Goal: Transaction & Acquisition: Purchase product/service

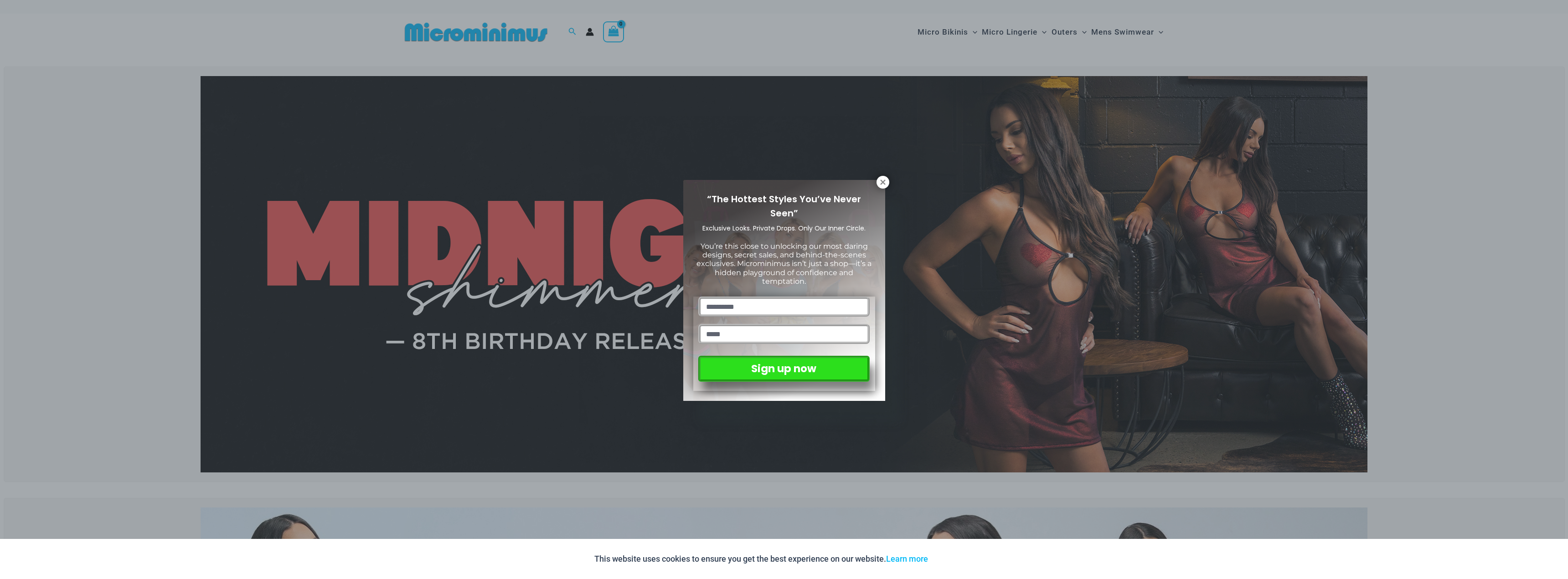
click at [891, 182] on div "“The Hottest Styles You’ve Never Seen” Exclusive Looks. Private Drops. Only Our…" at bounding box center [784, 289] width 1568 height 579
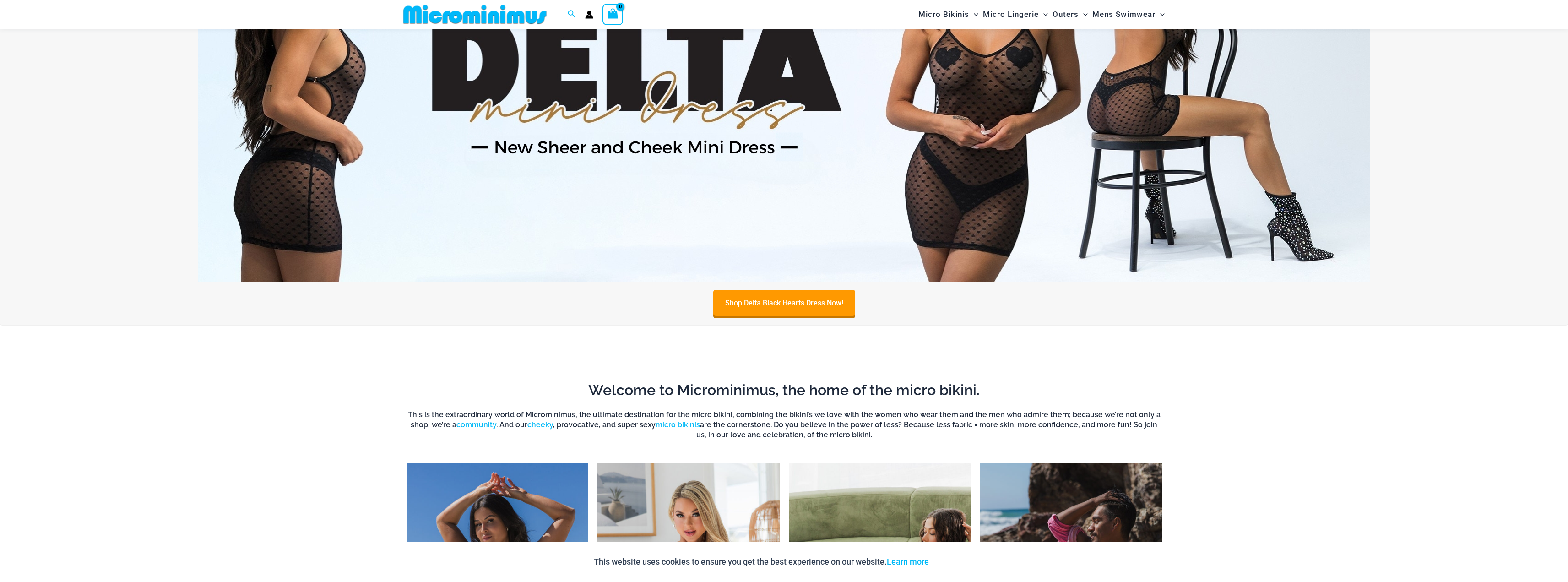
scroll to position [543, 0]
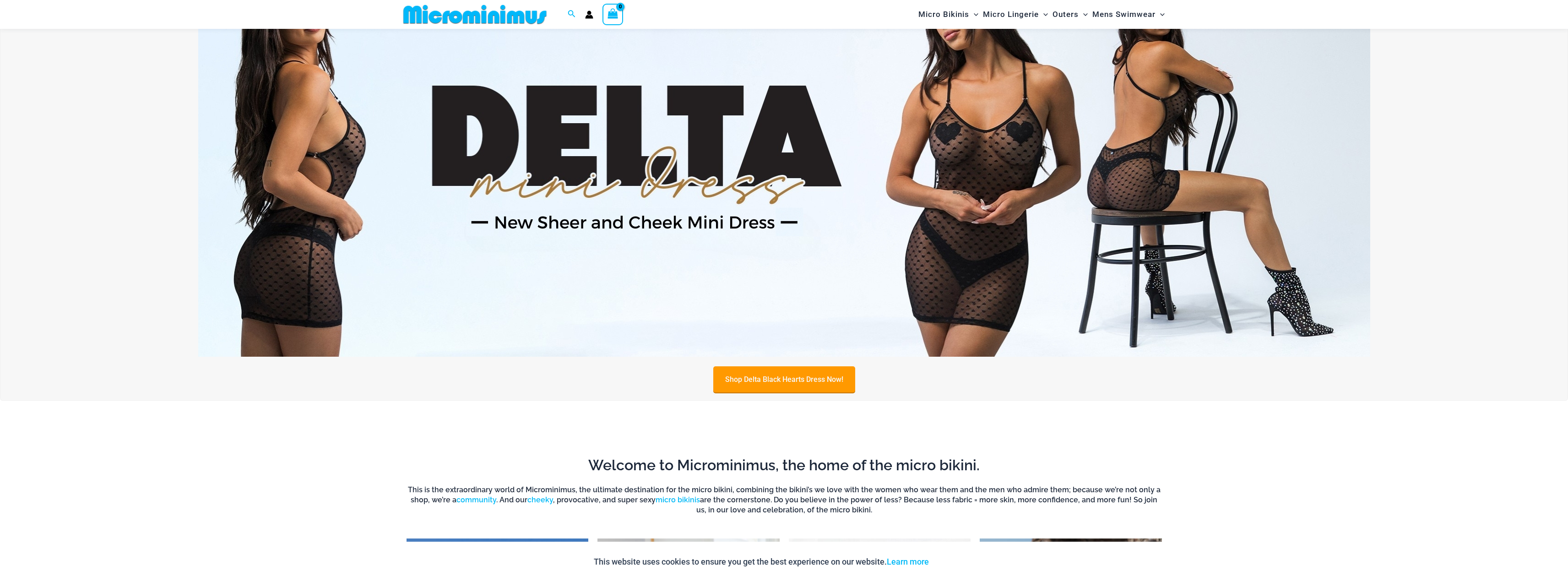
click at [797, 381] on link "Shop Delta Black Hearts Dress Now!" at bounding box center [784, 379] width 142 height 26
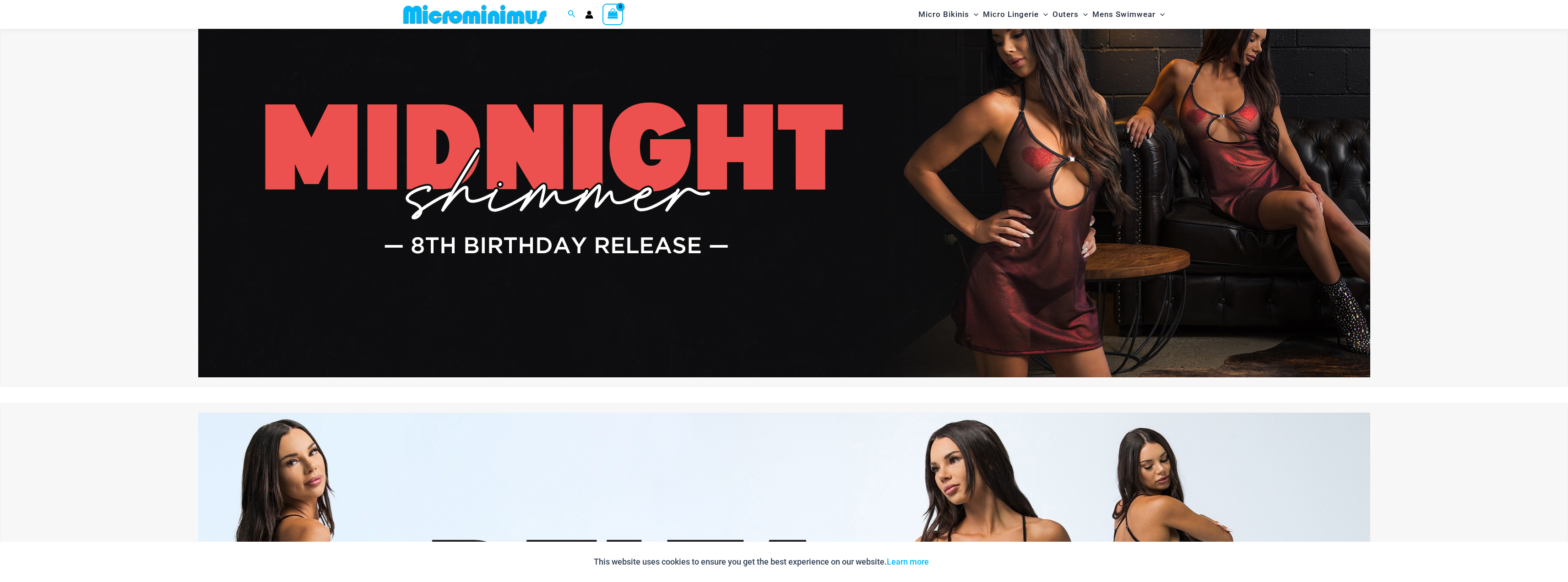
scroll to position [40, 0]
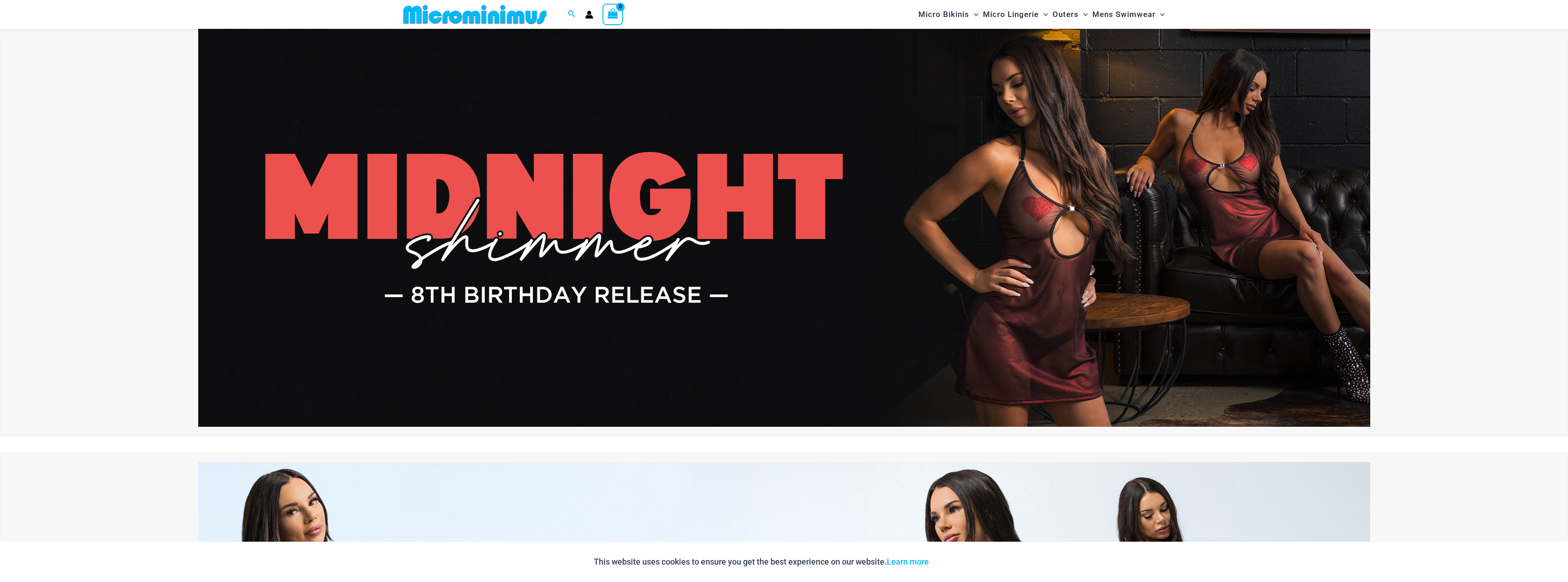
click at [1064, 284] on img at bounding box center [784, 228] width 1172 height 398
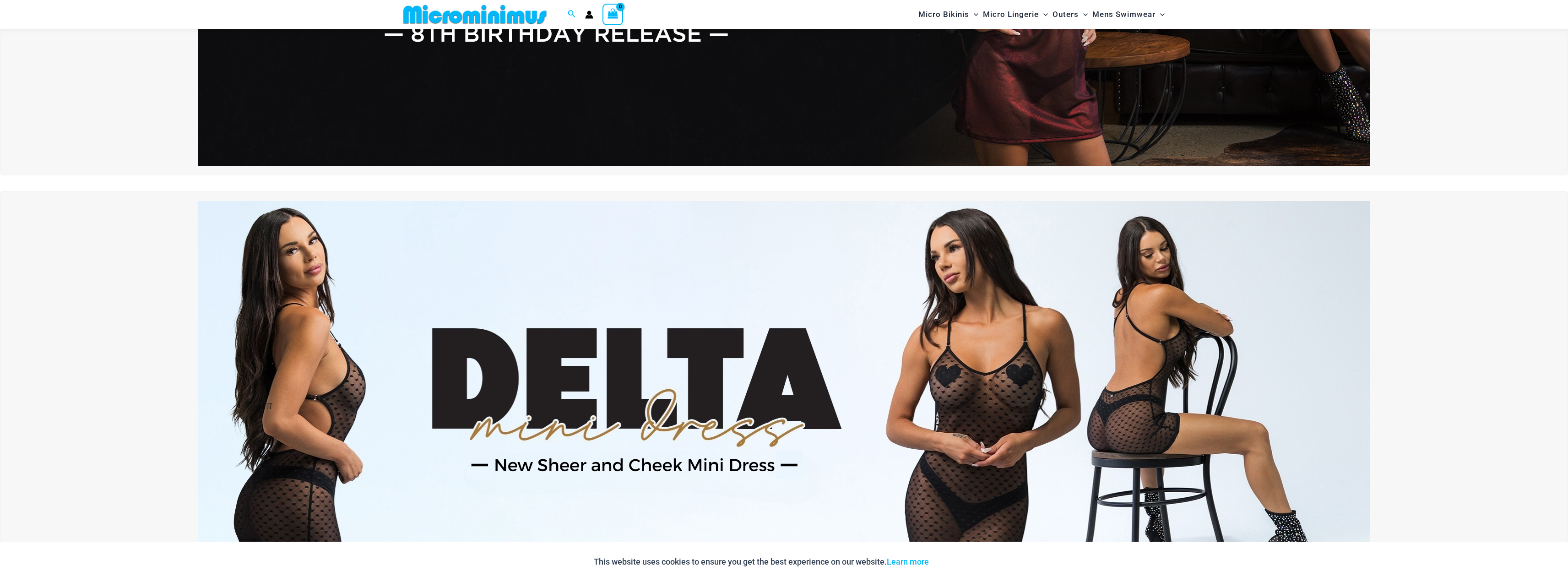
scroll to position [450, 0]
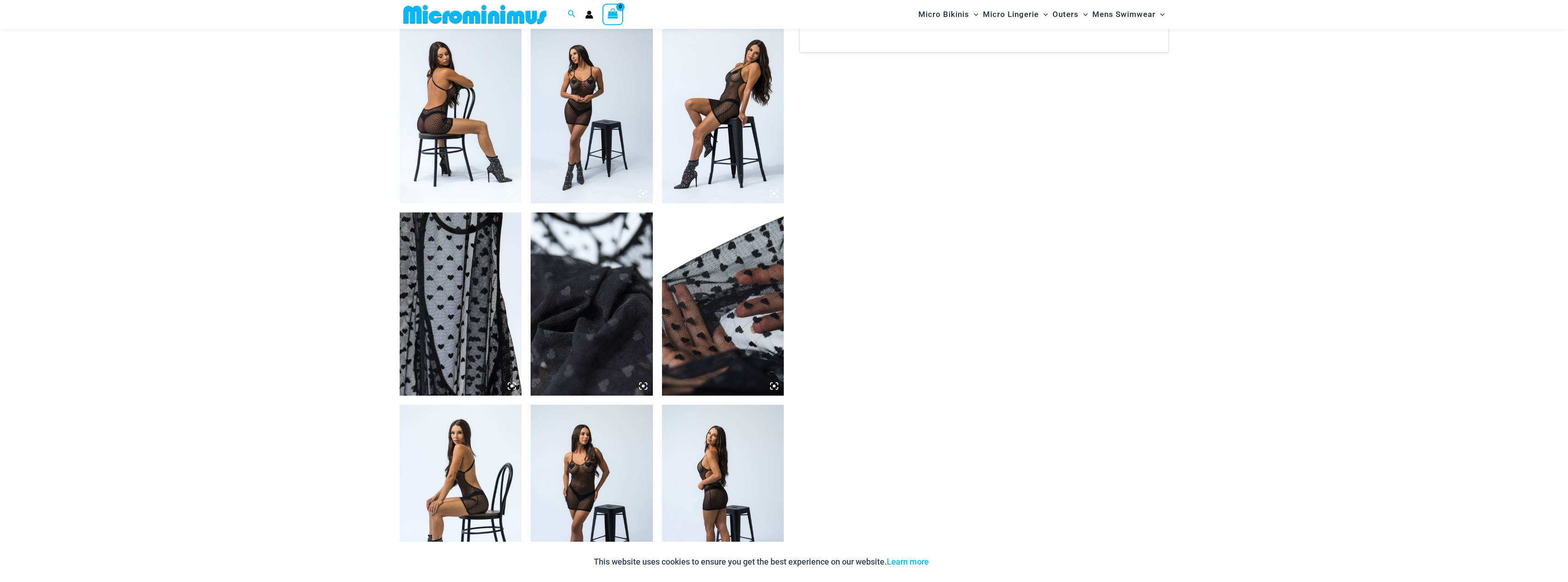
scroll to position [862, 0]
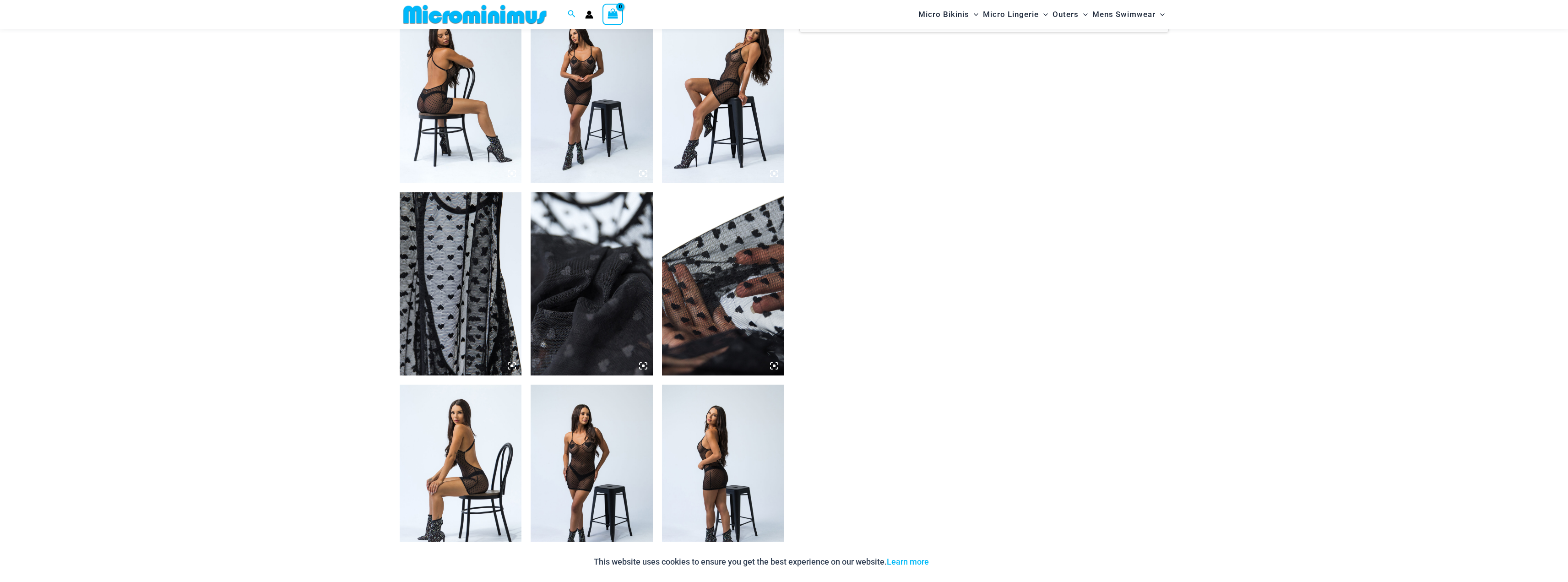
click at [450, 258] on img at bounding box center [461, 284] width 123 height 184
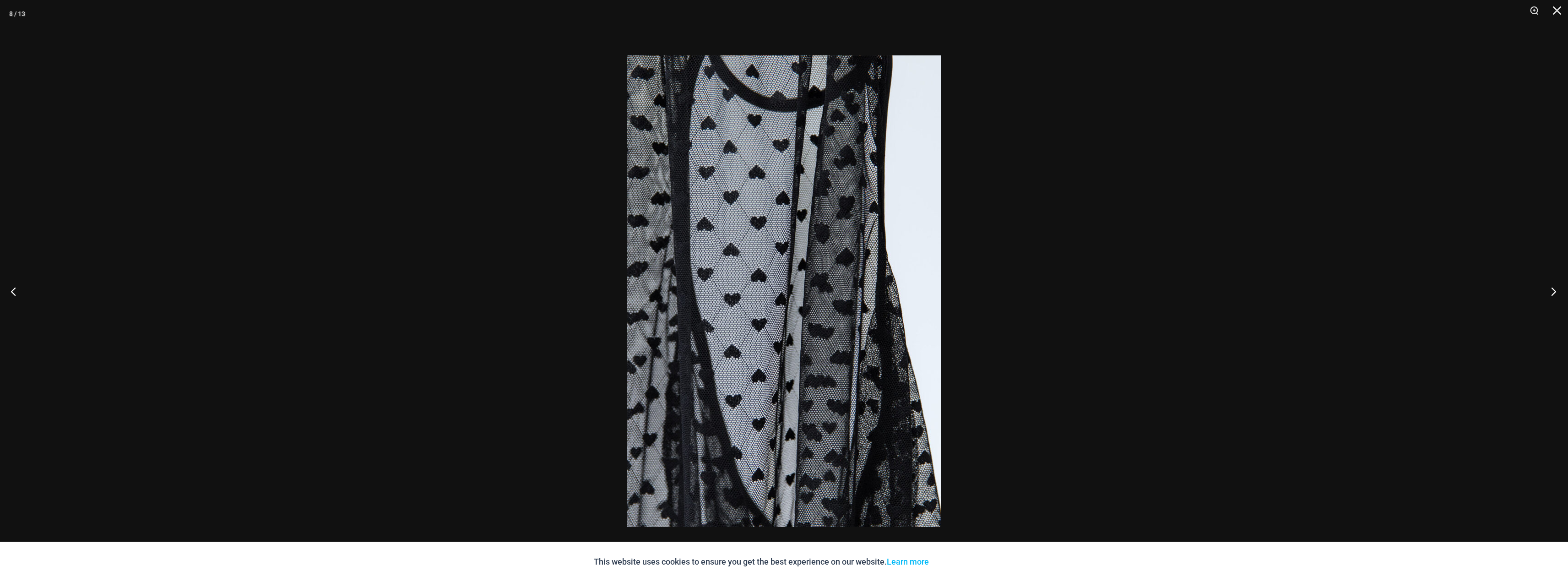
click at [1549, 292] on button "Next" at bounding box center [1550, 291] width 34 height 46
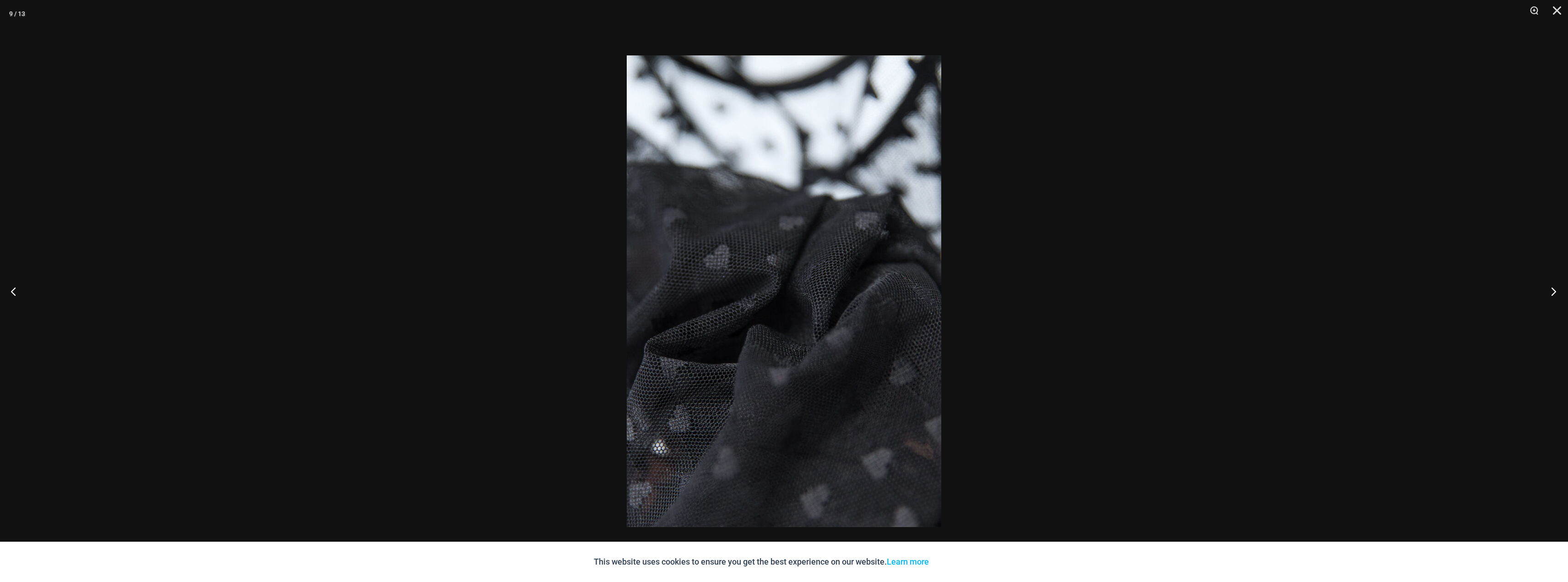
click at [1549, 292] on button "Next" at bounding box center [1550, 291] width 34 height 46
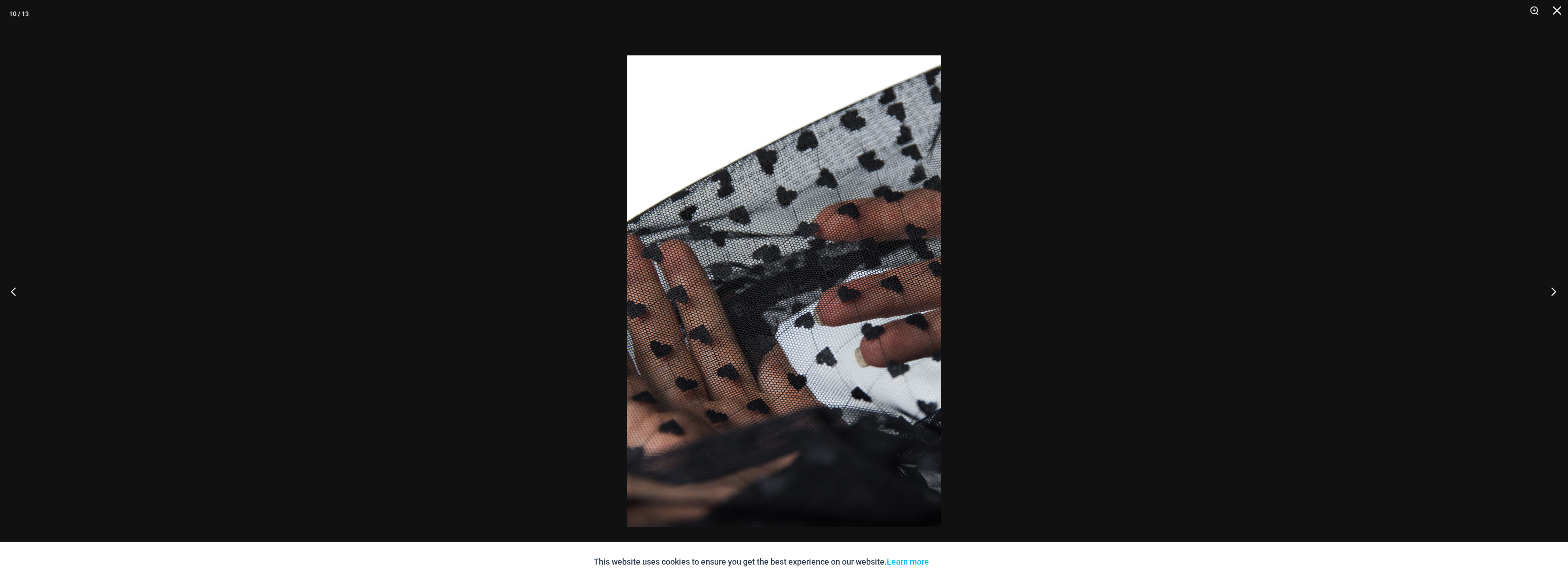
click at [1549, 292] on button "Next" at bounding box center [1550, 291] width 34 height 46
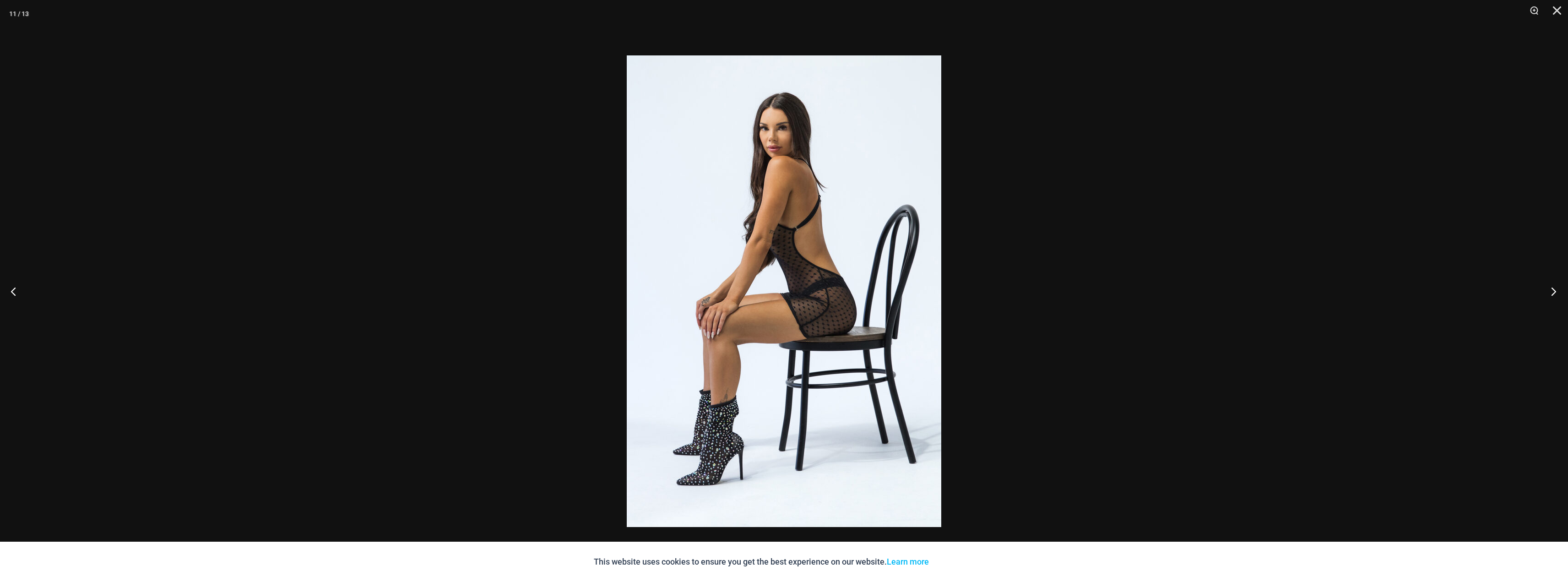
click at [1549, 292] on button "Next" at bounding box center [1550, 291] width 34 height 46
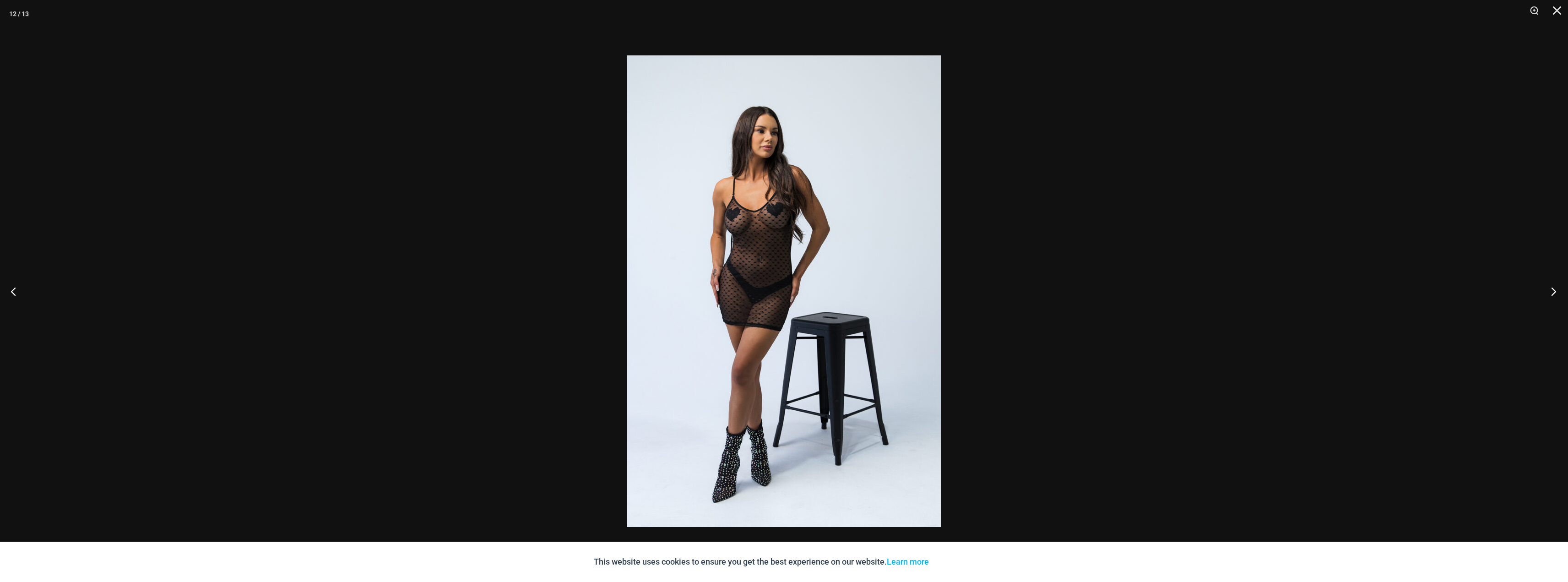
click at [1547, 291] on button "Next" at bounding box center [1550, 291] width 34 height 46
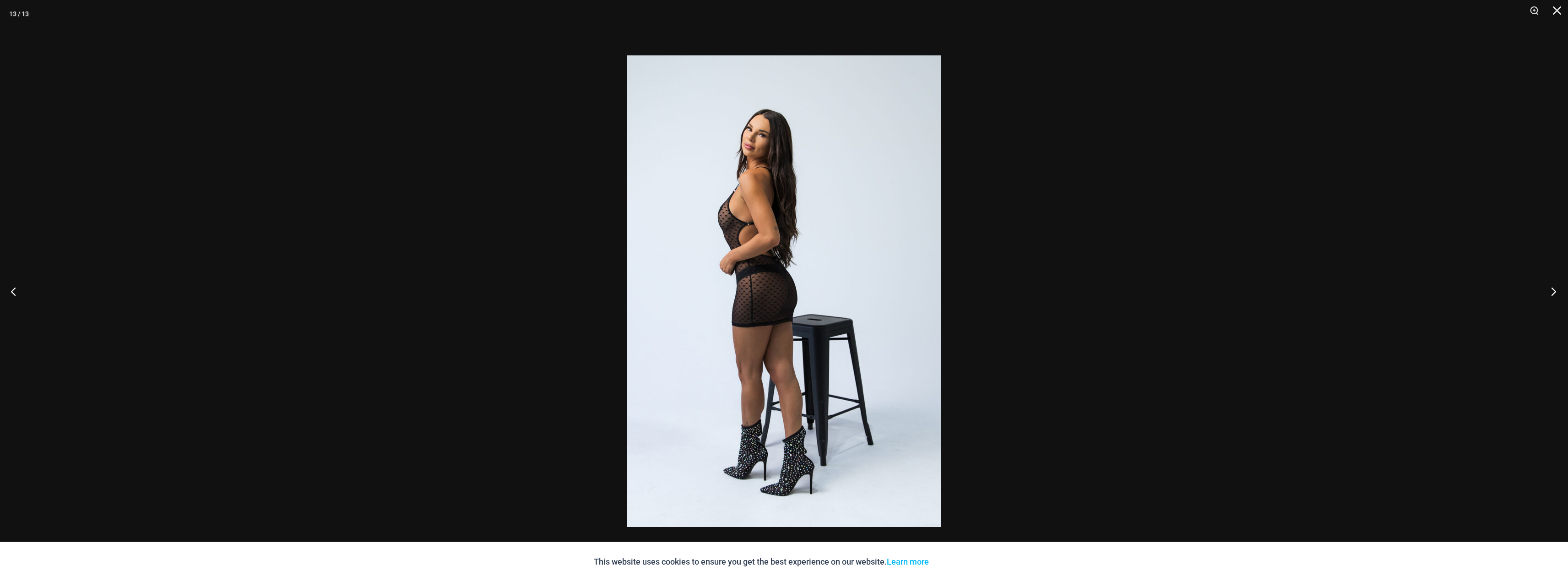
click at [1547, 291] on button "Next" at bounding box center [1550, 291] width 34 height 46
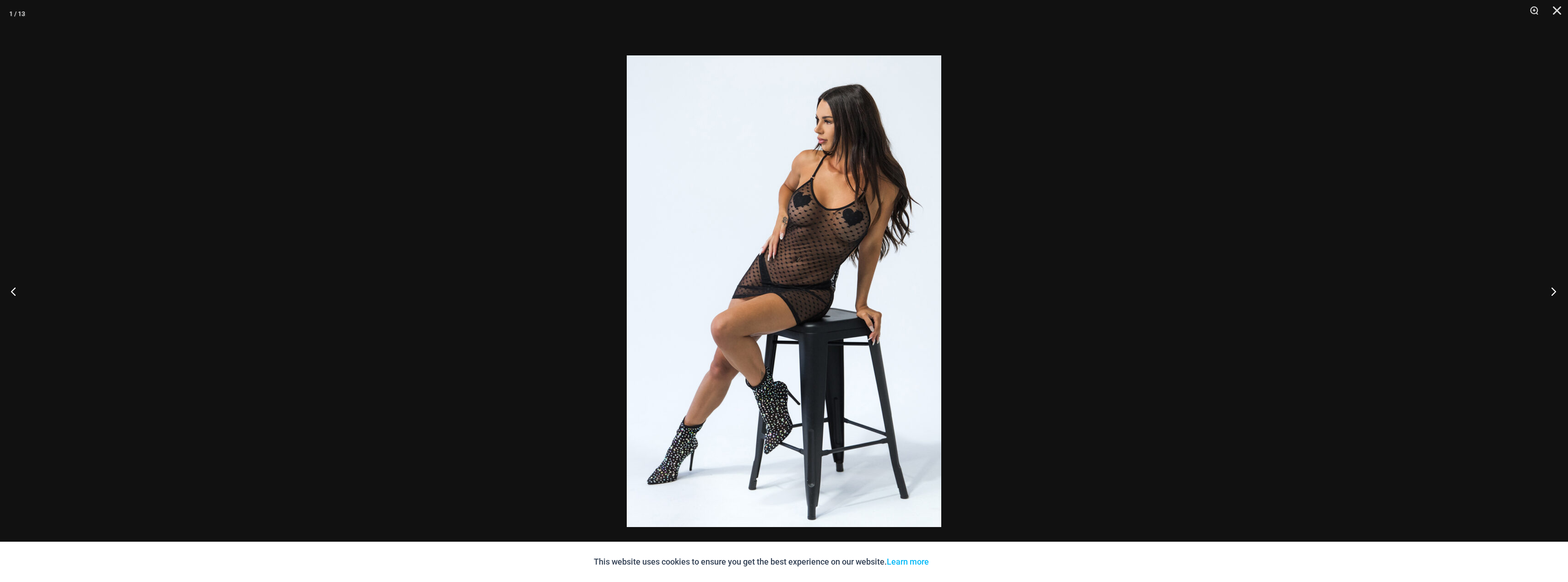
click at [1547, 291] on button "Next" at bounding box center [1550, 291] width 34 height 46
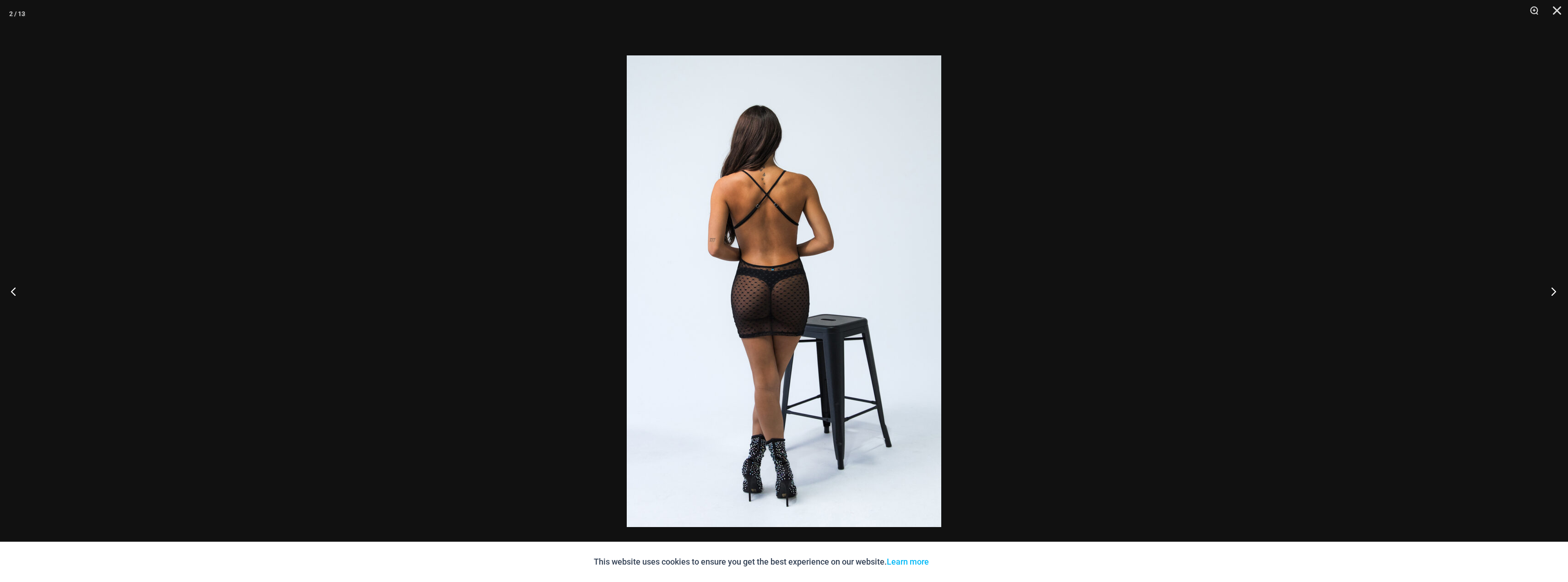
click at [1547, 291] on button "Next" at bounding box center [1550, 291] width 34 height 46
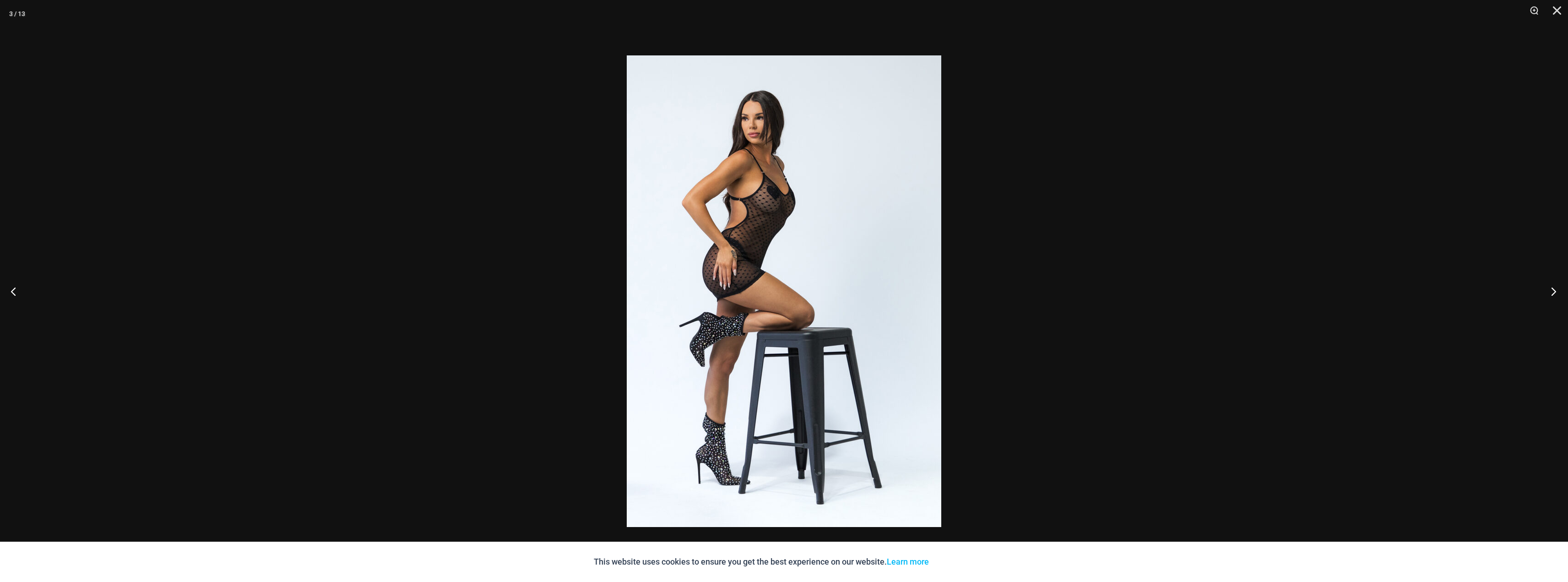
click at [1547, 291] on button "Next" at bounding box center [1550, 291] width 34 height 46
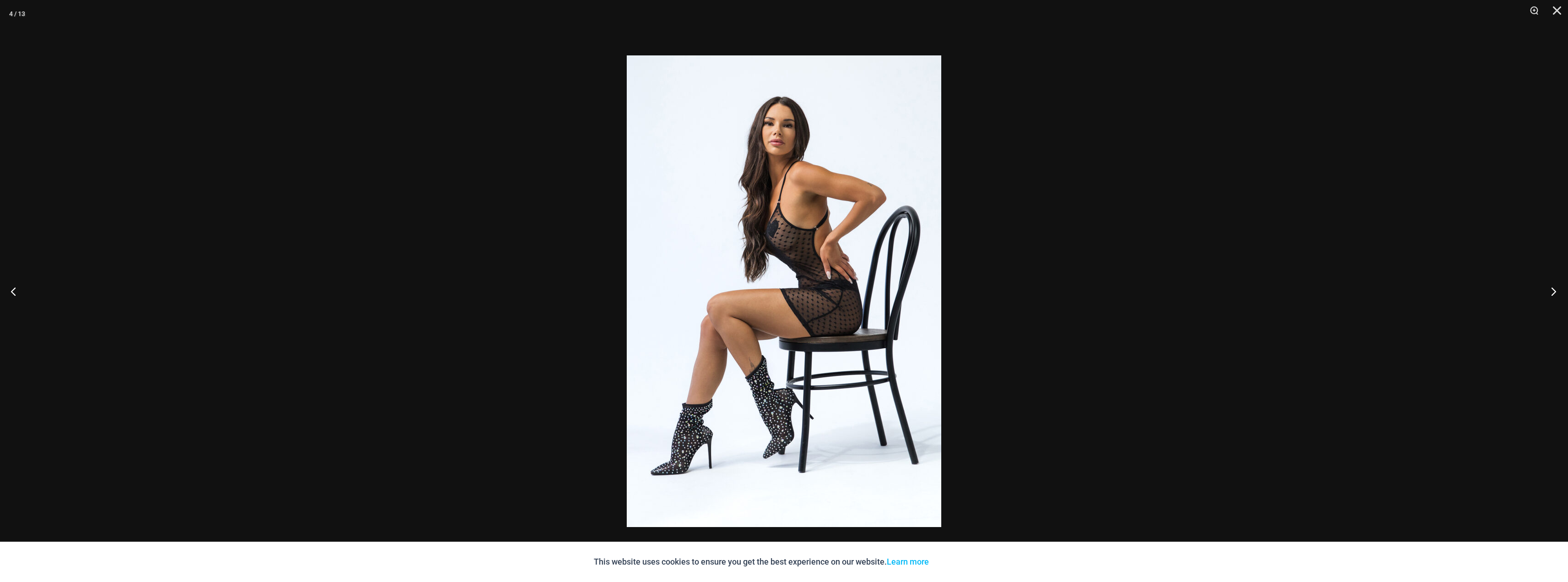
click at [1547, 291] on button "Next" at bounding box center [1550, 291] width 34 height 46
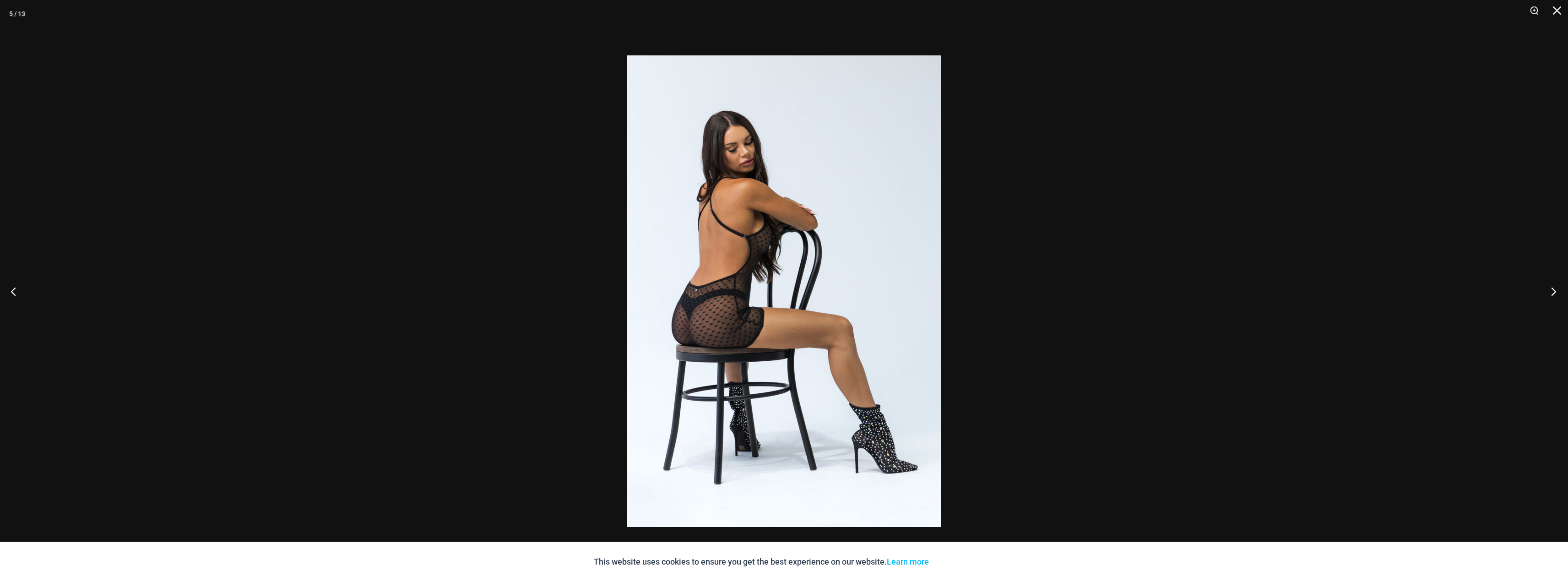
click at [1547, 291] on button "Next" at bounding box center [1550, 291] width 34 height 46
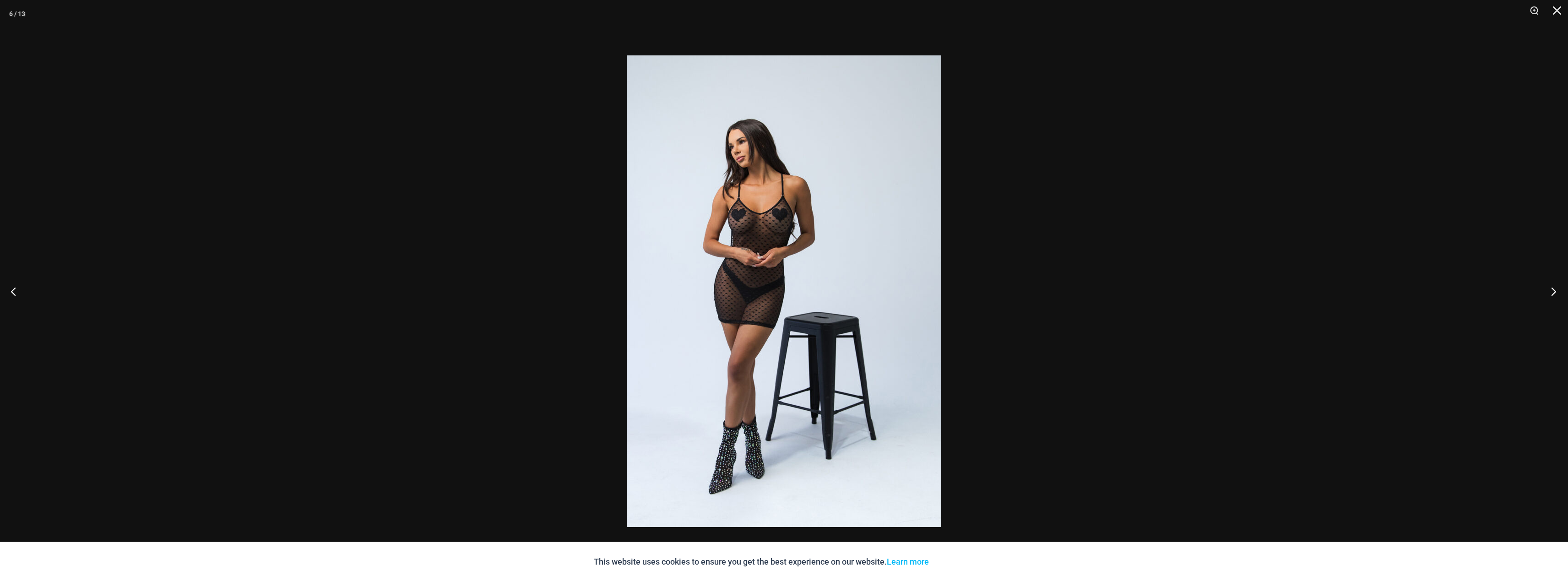
click at [1547, 291] on button "Next" at bounding box center [1550, 291] width 34 height 46
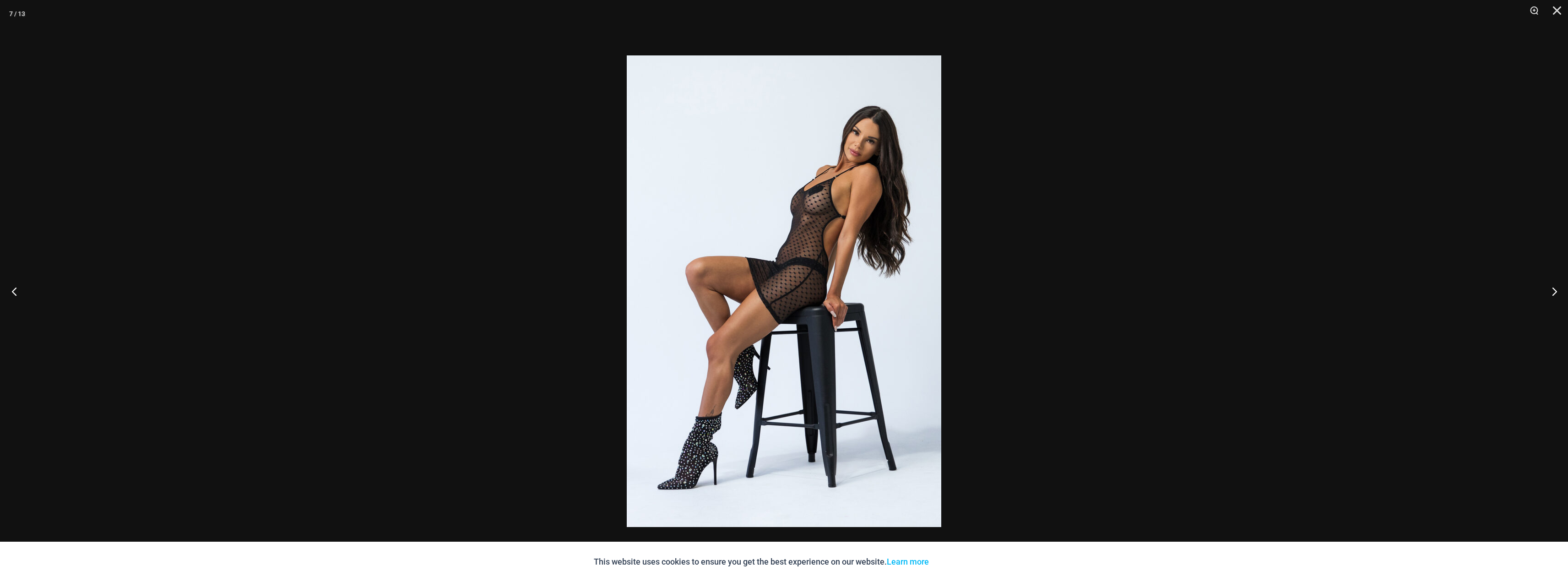
click at [17, 292] on button "Previous" at bounding box center [17, 291] width 34 height 46
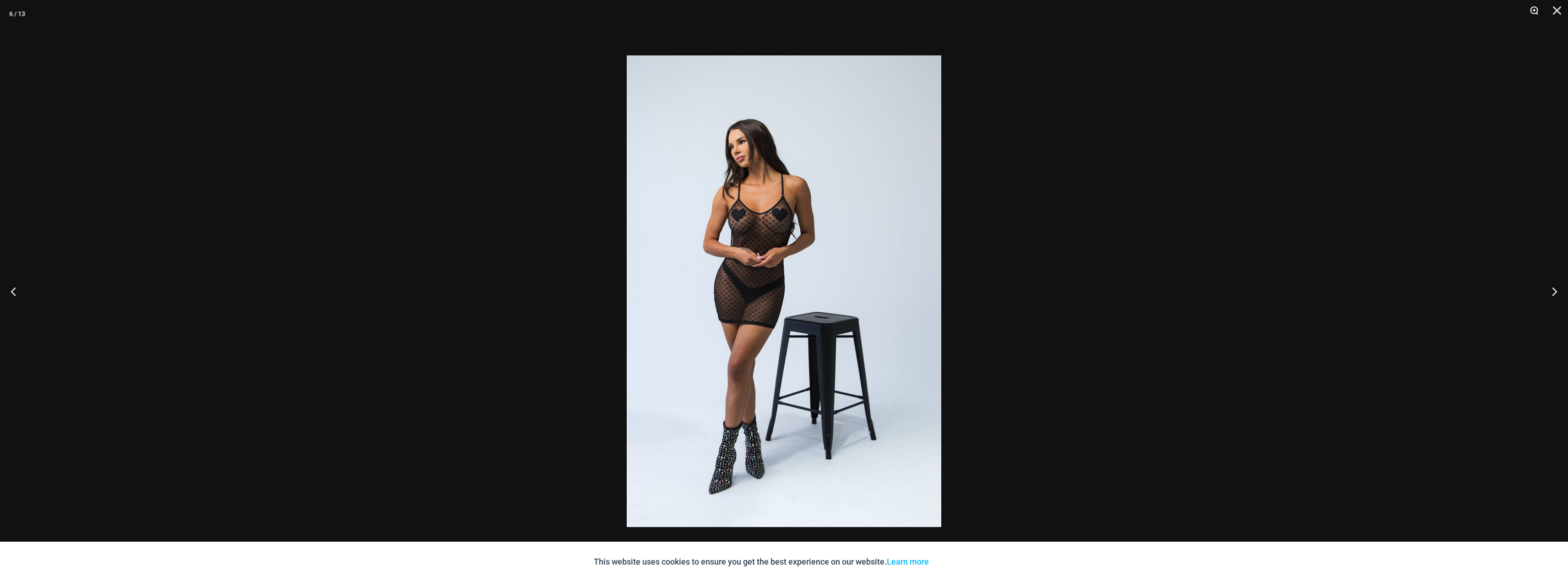
click at [1533, 13] on button "Zoom" at bounding box center [1530, 14] width 23 height 28
click at [1533, 10] on button "Zoom" at bounding box center [1530, 14] width 23 height 28
click at [732, 249] on img at bounding box center [784, 291] width 314 height 471
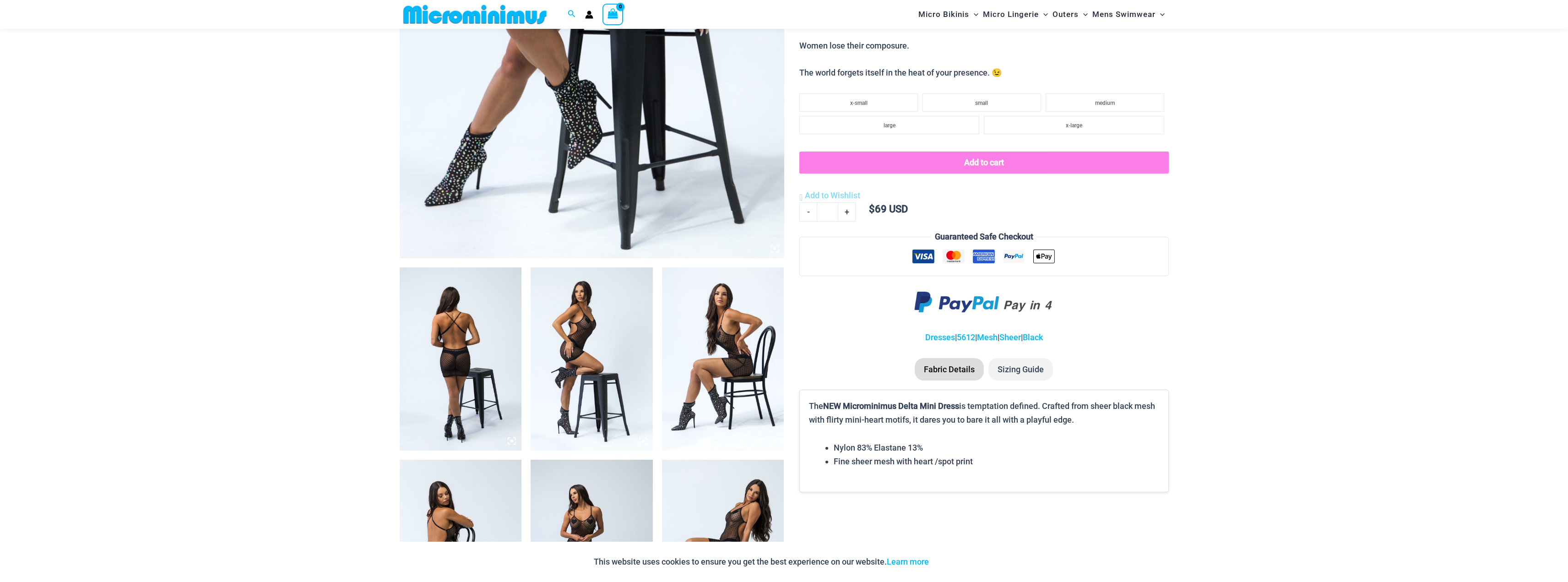
scroll to position [450, 0]
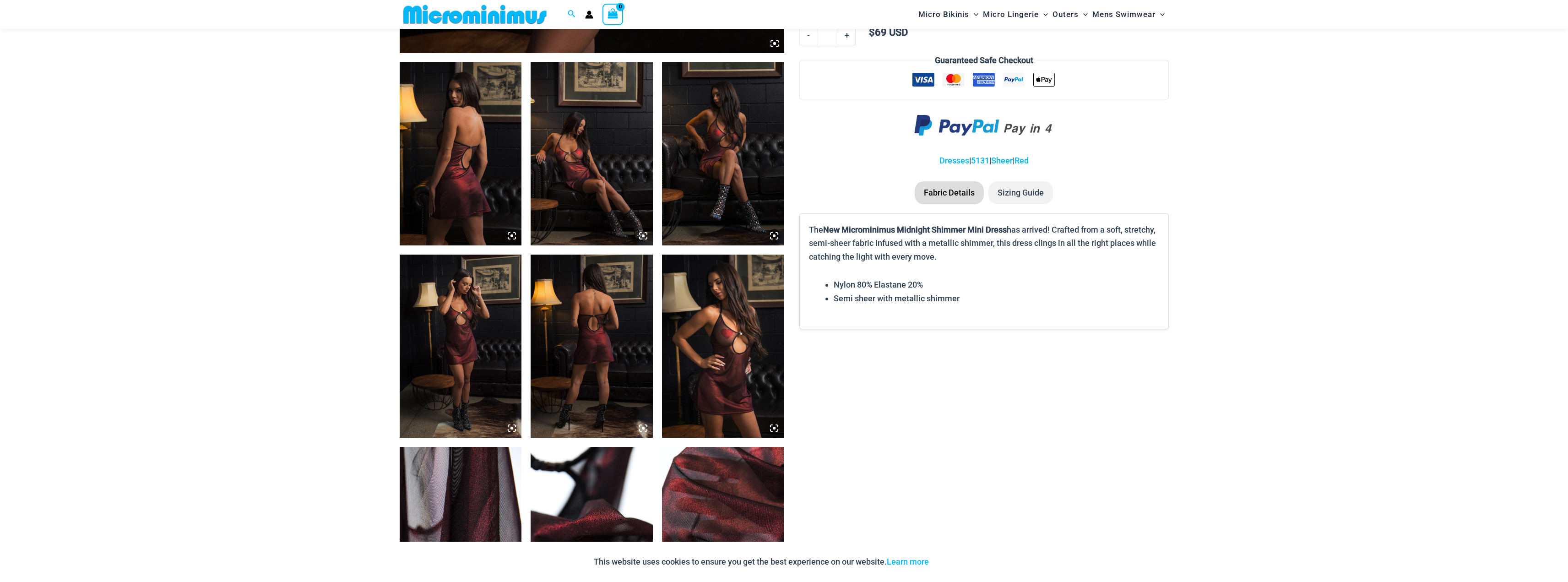
scroll to position [404, 0]
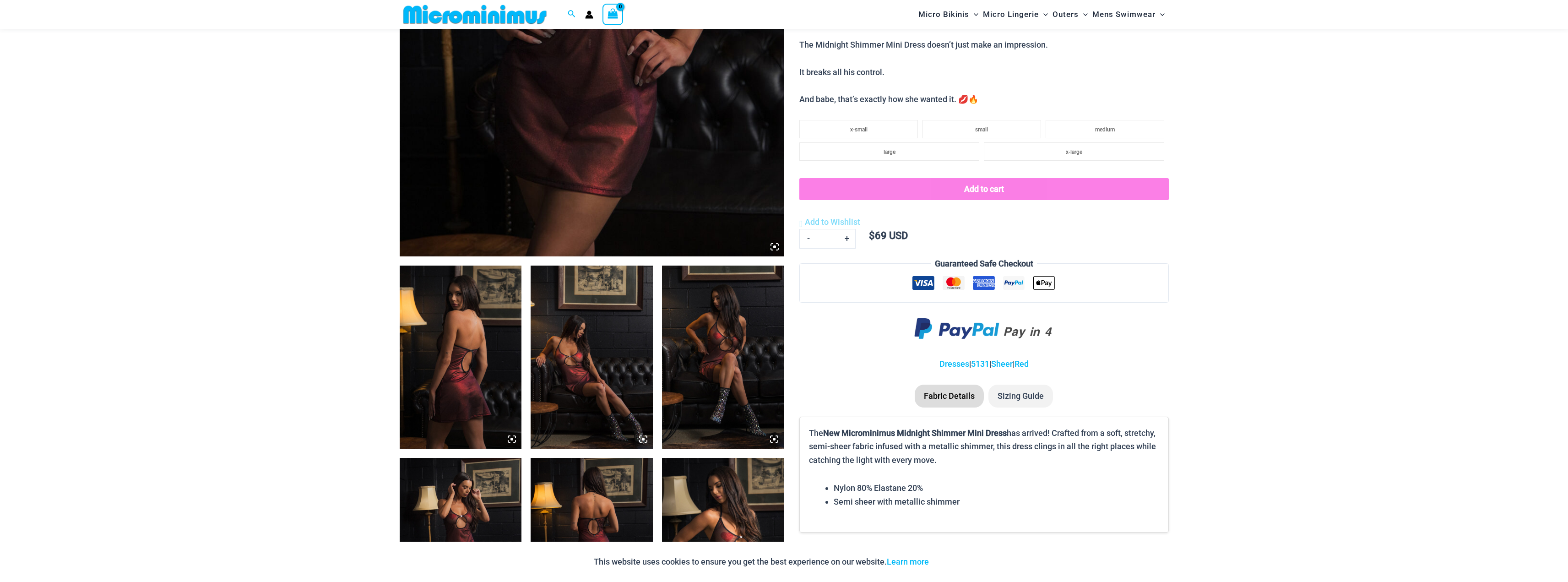
drag, startPoint x: 1433, startPoint y: 271, endPoint x: 1435, endPoint y: 261, distance: 10.2
